Goal: Task Accomplishment & Management: Manage account settings

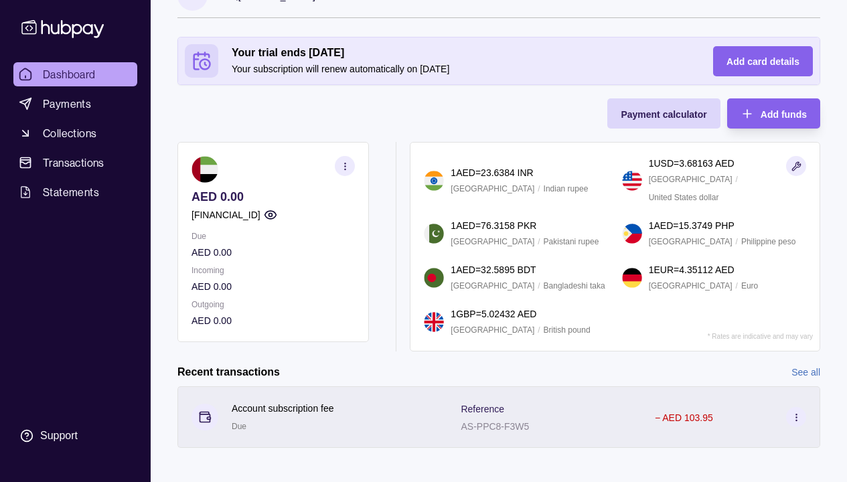
scroll to position [35, 0]
click at [796, 413] on icon at bounding box center [797, 418] width 10 height 10
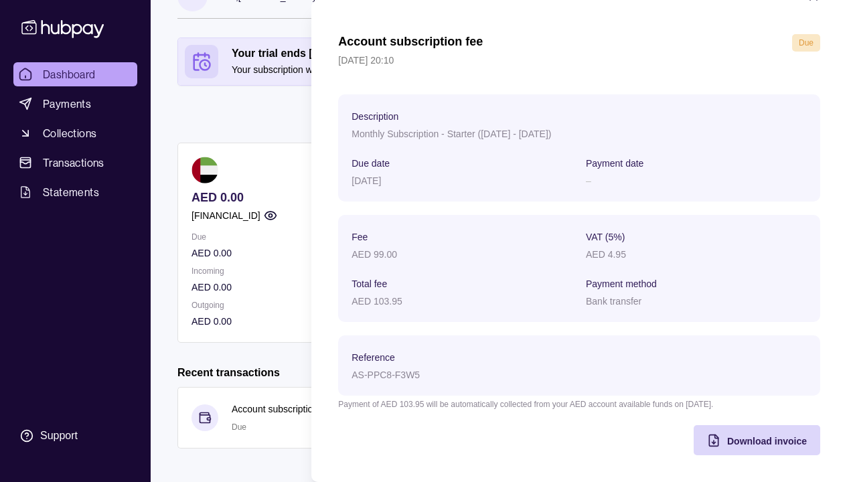
scroll to position [37, 0]
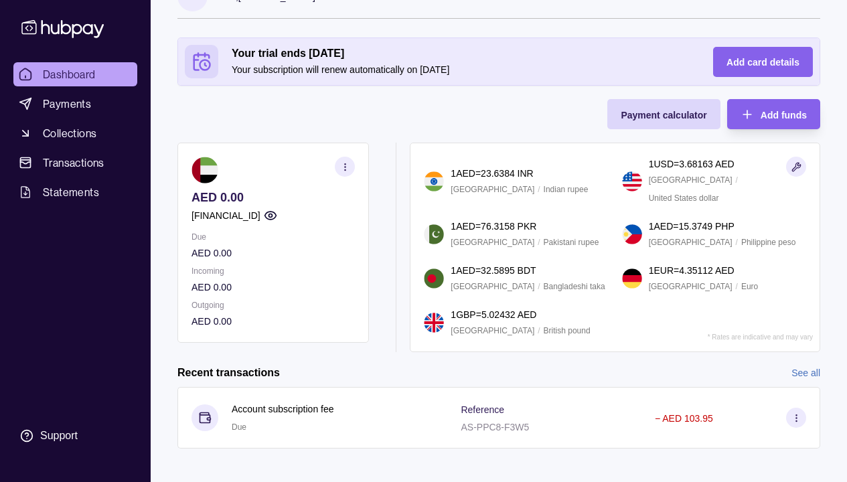
click at [243, 131] on html "Dashboard Payments Collections Transactions Statements Support R Hello, [PERSON…" at bounding box center [423, 228] width 847 height 526
click at [277, 215] on icon "button" at bounding box center [270, 215] width 13 height 13
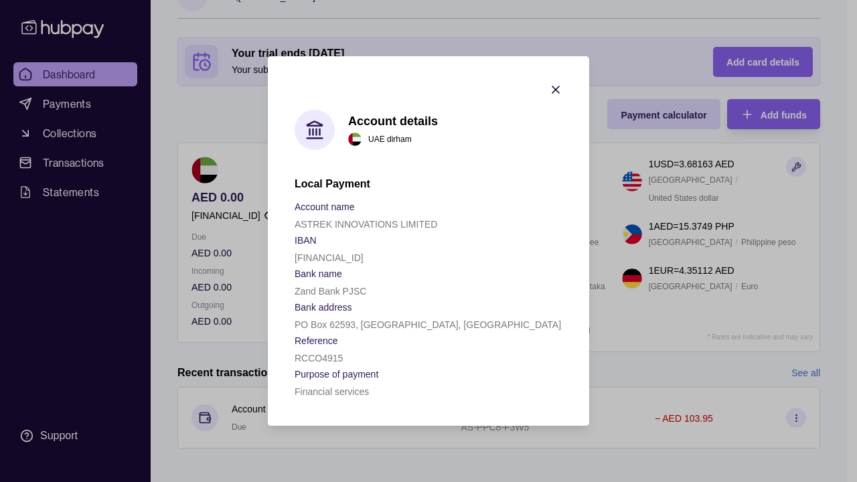
click at [559, 92] on icon "button" at bounding box center [555, 89] width 13 height 13
